Goal: Transaction & Acquisition: Book appointment/travel/reservation

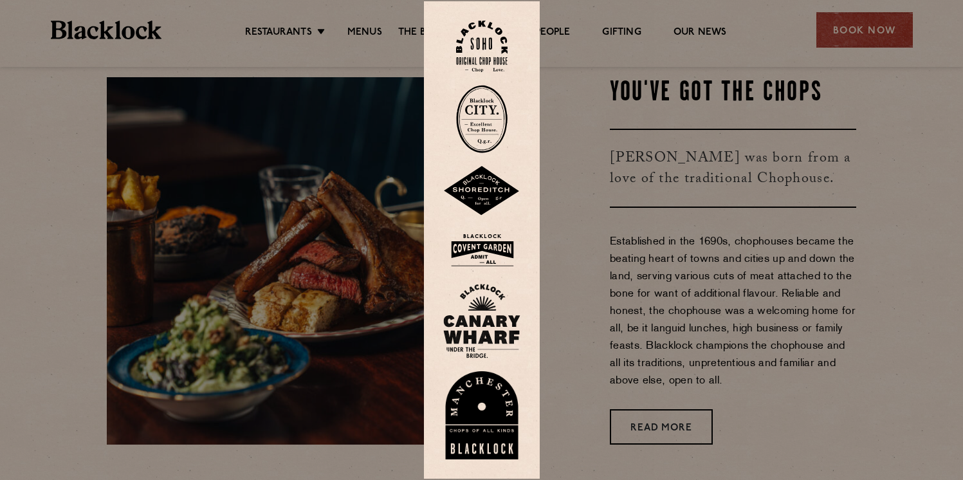
click at [633, 153] on div at bounding box center [481, 240] width 963 height 480
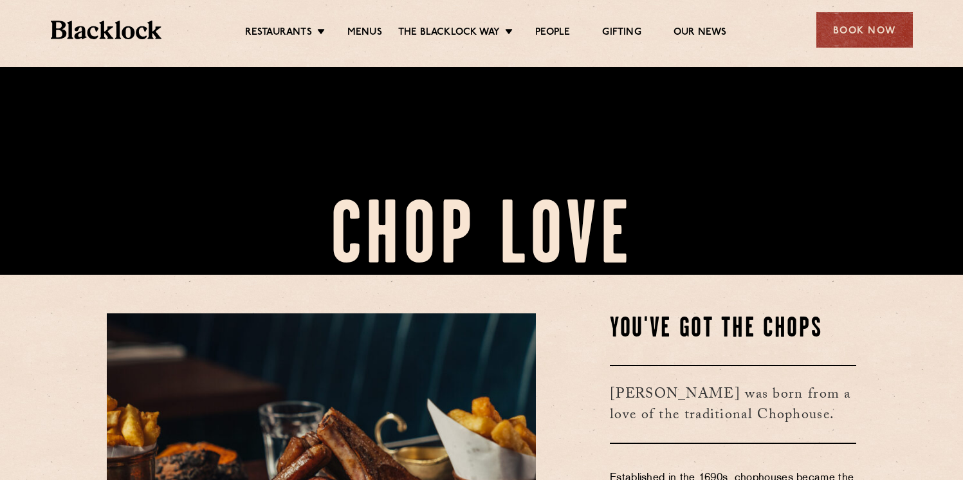
scroll to position [454, 0]
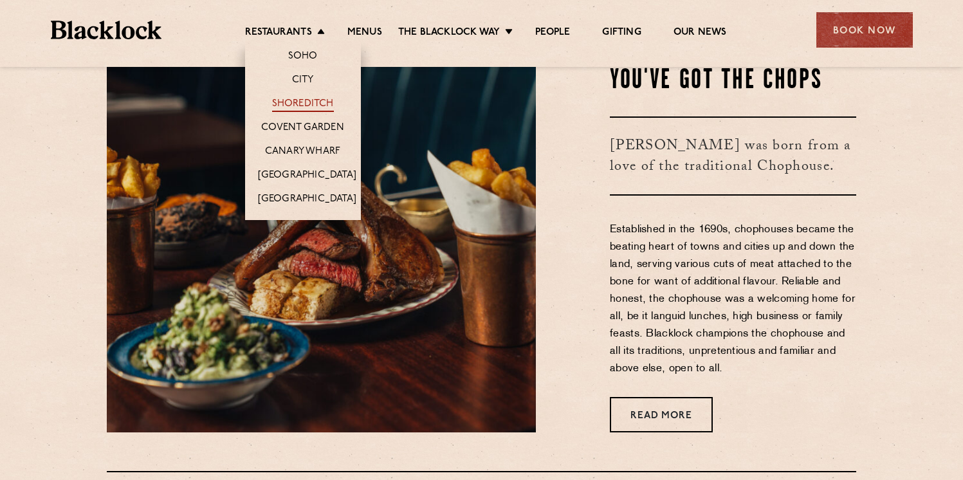
click at [308, 103] on link "Shoreditch" at bounding box center [303, 105] width 62 height 14
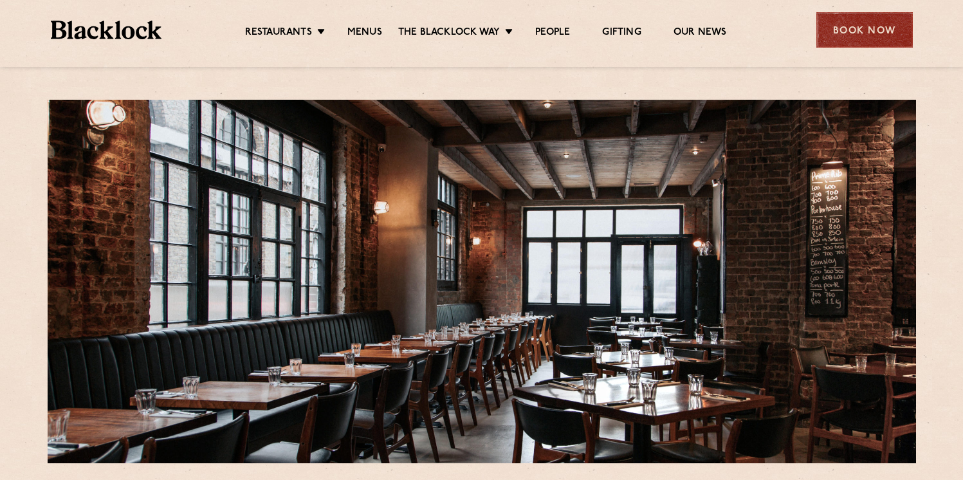
click at [865, 30] on div "Book Now" at bounding box center [864, 29] width 96 height 35
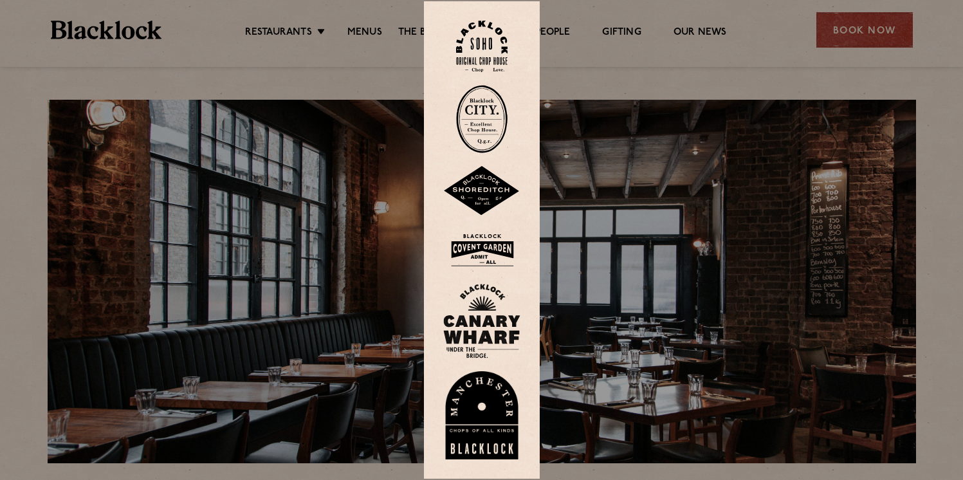
click at [495, 194] on img at bounding box center [481, 191] width 77 height 50
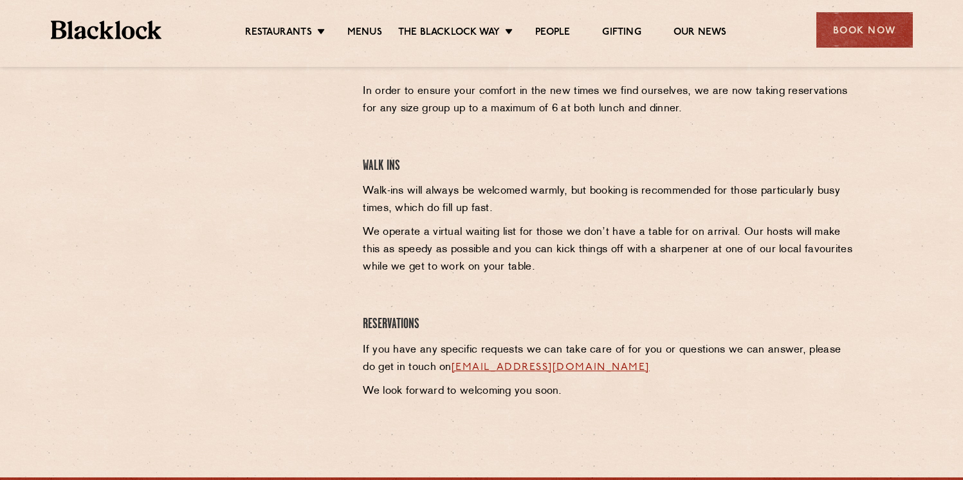
scroll to position [316, 0]
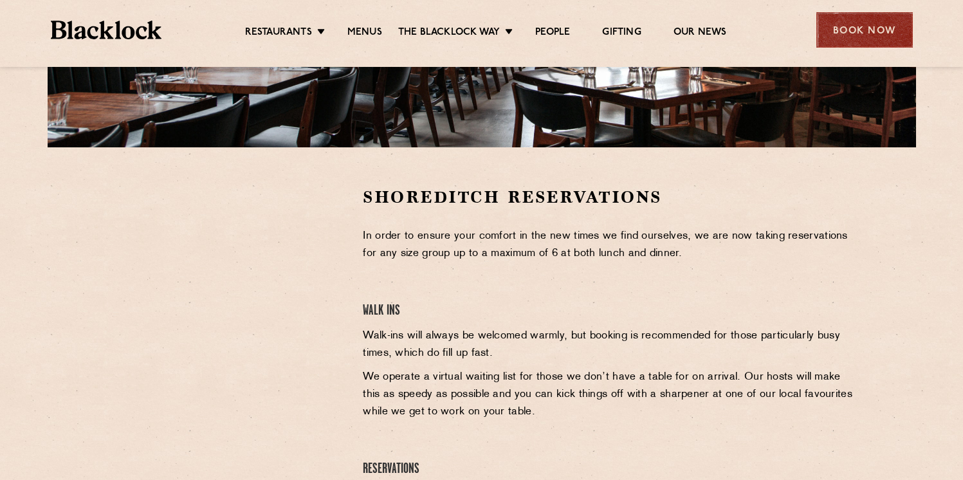
click at [860, 42] on div "Book Now" at bounding box center [864, 29] width 96 height 35
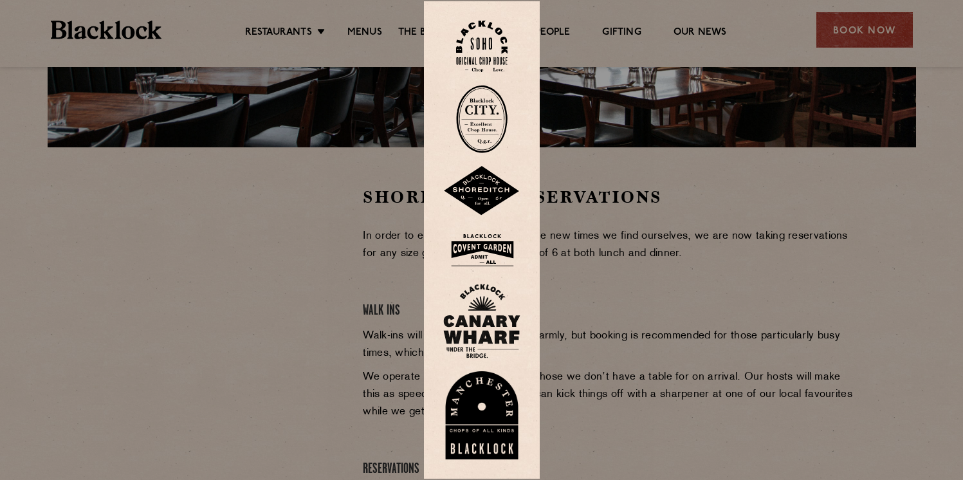
click at [488, 116] on img at bounding box center [481, 119] width 51 height 68
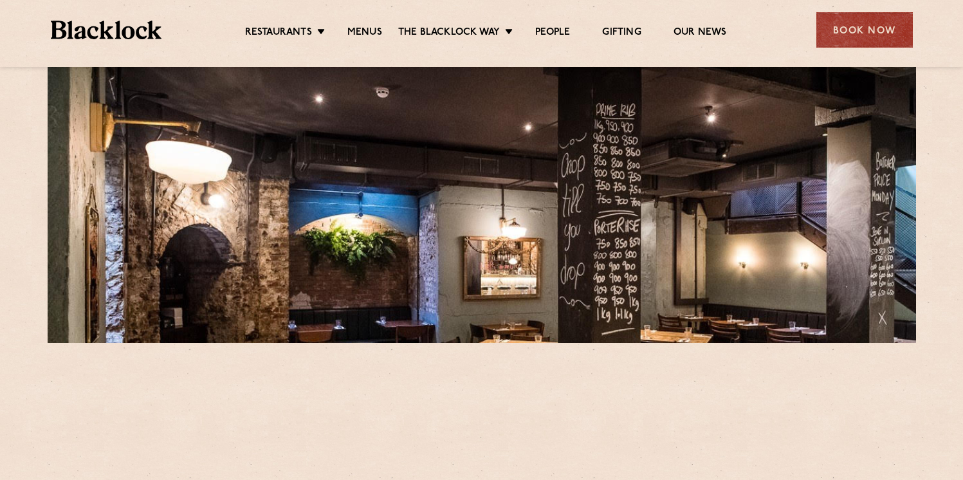
scroll to position [266, 0]
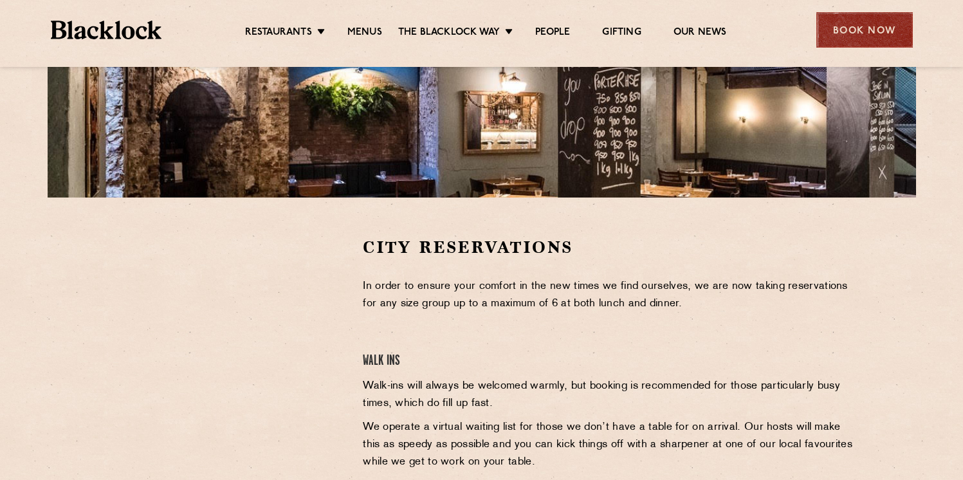
click at [879, 26] on div "Book Now" at bounding box center [864, 29] width 96 height 35
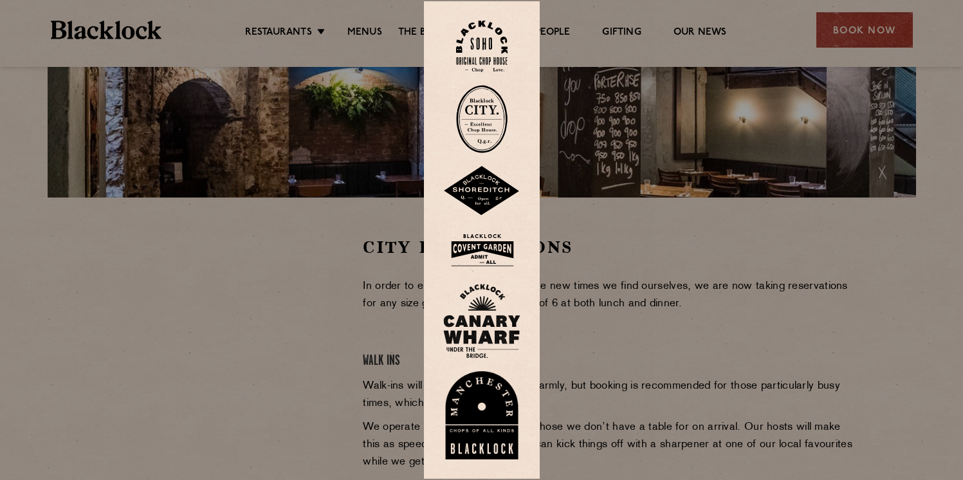
click at [511, 252] on img at bounding box center [481, 250] width 77 height 42
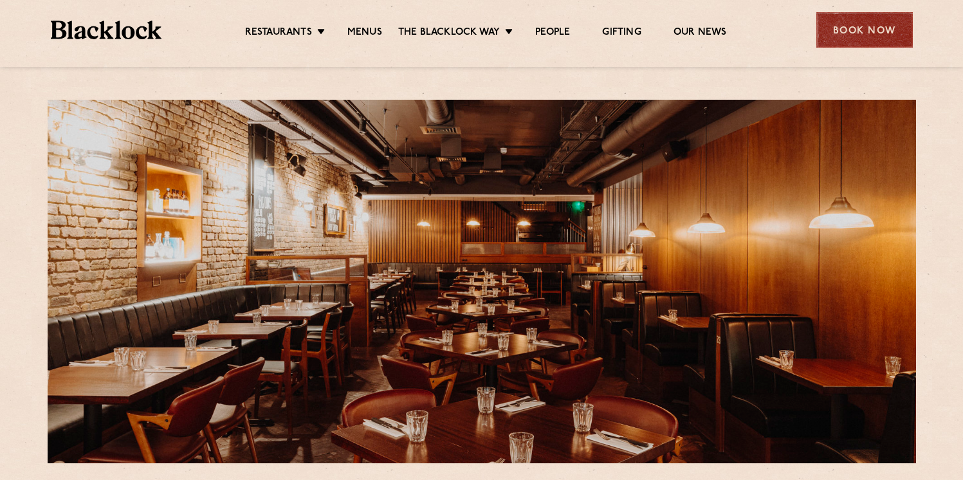
click at [851, 14] on div "Book Now" at bounding box center [864, 29] width 96 height 35
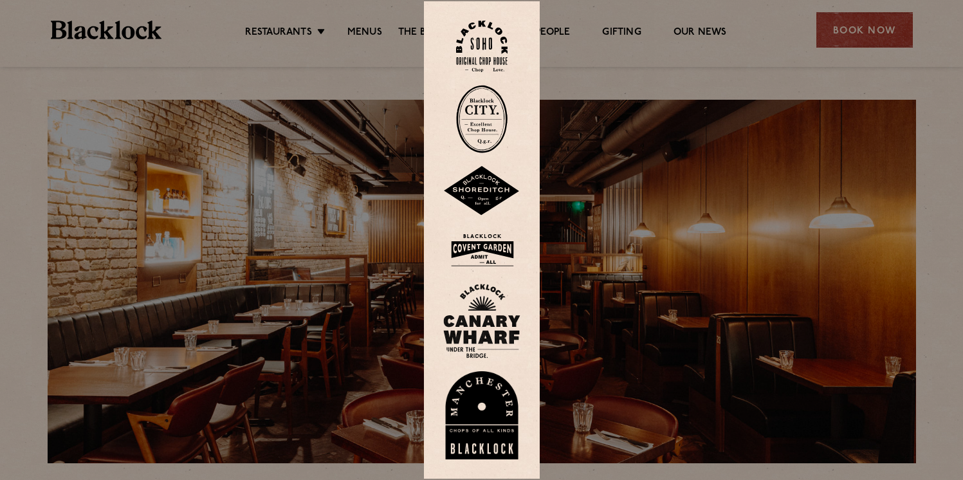
click at [497, 28] on img at bounding box center [481, 47] width 51 height 52
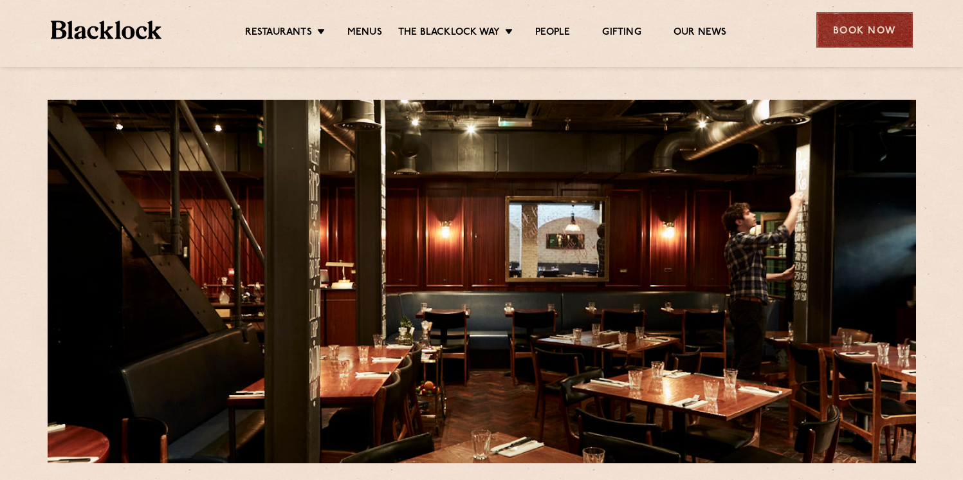
click at [867, 34] on div "Book Now" at bounding box center [864, 29] width 96 height 35
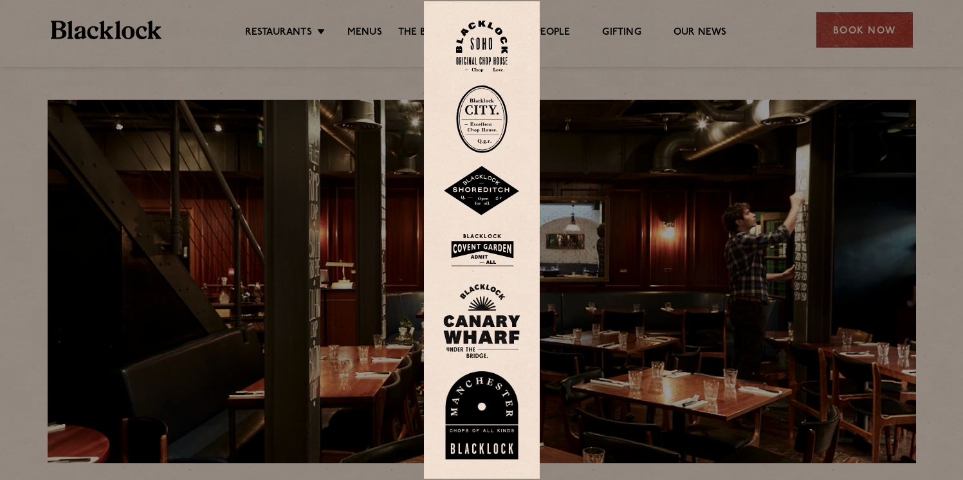
click at [758, 91] on div at bounding box center [481, 240] width 963 height 480
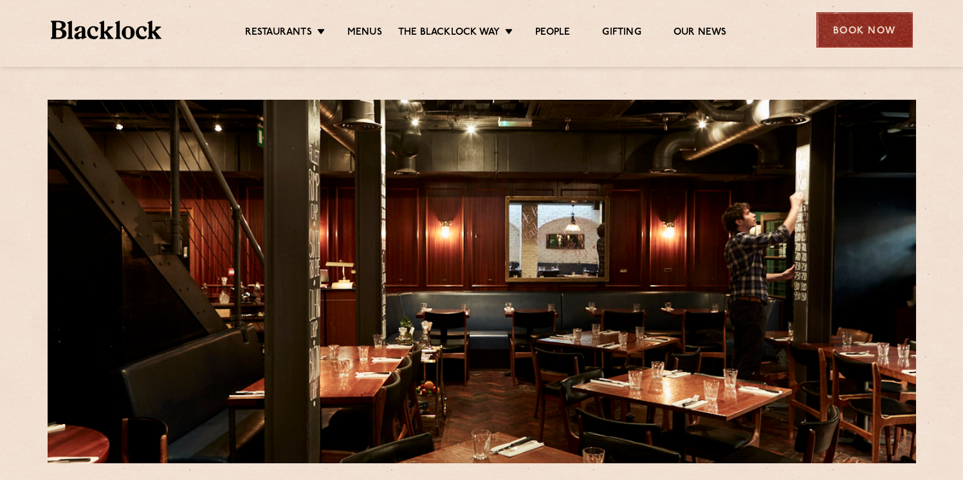
click at [881, 24] on div "Book Now" at bounding box center [864, 29] width 96 height 35
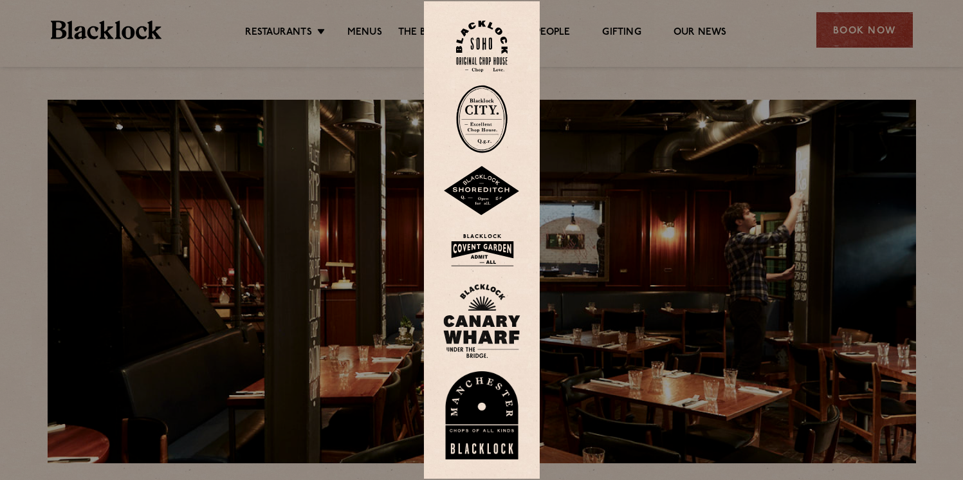
click at [488, 320] on img at bounding box center [481, 321] width 77 height 75
